Goal: Transaction & Acquisition: Purchase product/service

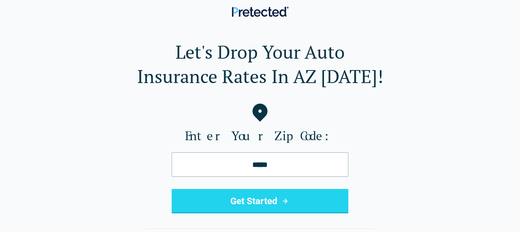
type input "*****"
click at [251, 205] on button "Get Started" at bounding box center [260, 201] width 177 height 24
click at [286, 199] on icon "submit" at bounding box center [285, 201] width 5 height 5
click at [285, 201] on icon "submit" at bounding box center [284, 200] width 9 height 9
